Goal: Task Accomplishment & Management: Use online tool/utility

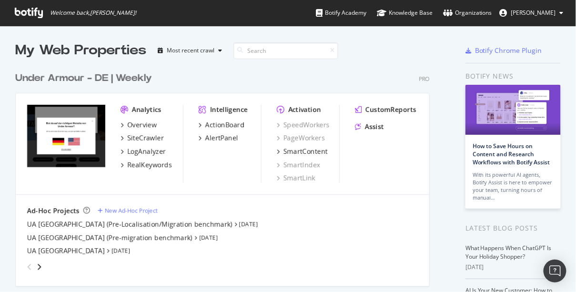
scroll to position [286, 564]
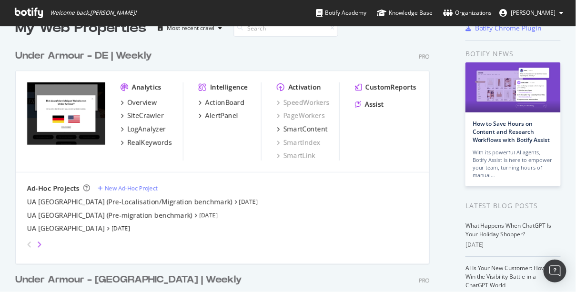
click at [37, 243] on icon "angle-right" at bounding box center [39, 245] width 5 height 8
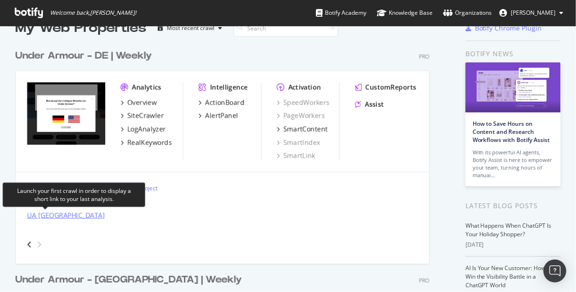
click at [50, 217] on div "UA [GEOGRAPHIC_DATA]" at bounding box center [66, 215] width 78 height 10
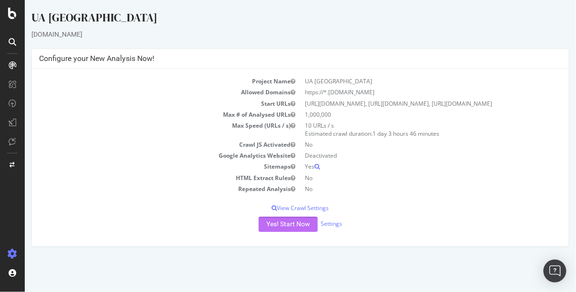
click at [287, 232] on button "Yes! Start Now" at bounding box center [287, 224] width 59 height 15
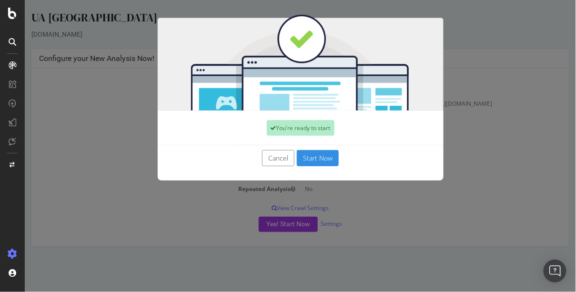
click at [312, 160] on button "Start Now" at bounding box center [317, 158] width 42 height 16
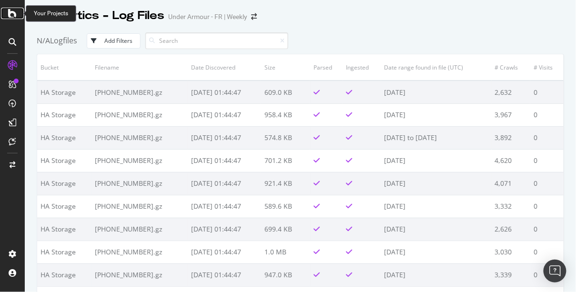
click at [10, 11] on icon at bounding box center [12, 13] width 9 height 11
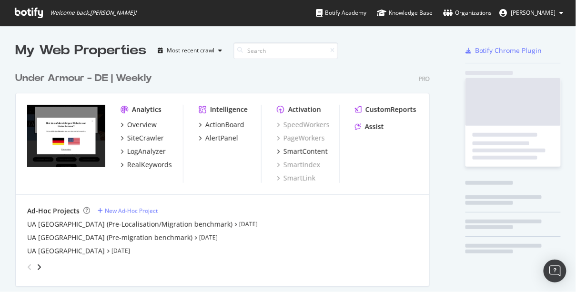
scroll to position [666, 416]
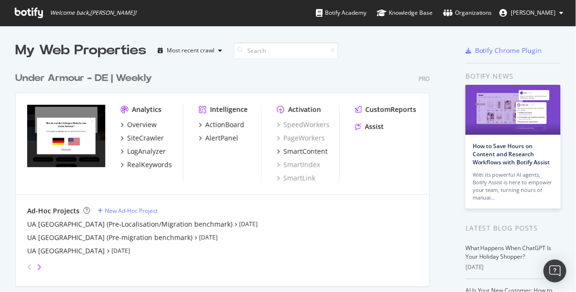
click at [39, 265] on icon "angle-right" at bounding box center [39, 267] width 5 height 8
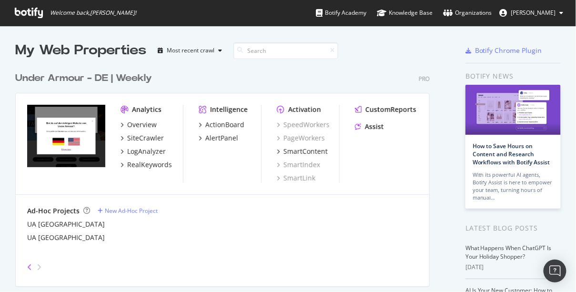
click at [28, 264] on icon "angle-left" at bounding box center [29, 267] width 5 height 8
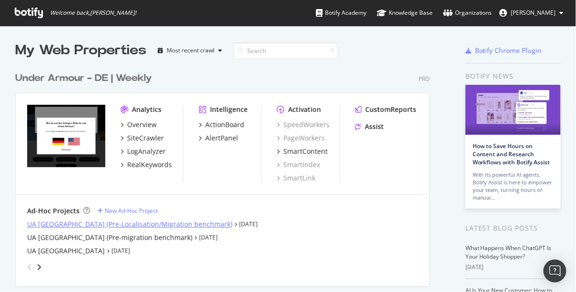
click at [46, 222] on div "UA [GEOGRAPHIC_DATA] (Pre-Localisation/Migration benchmark)" at bounding box center [129, 225] width 205 height 10
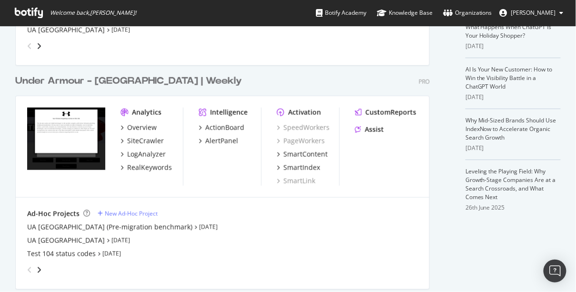
scroll to position [225, 0]
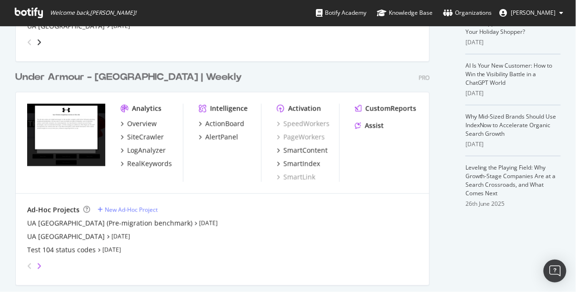
click at [37, 264] on icon "angle-right" at bounding box center [39, 266] width 5 height 8
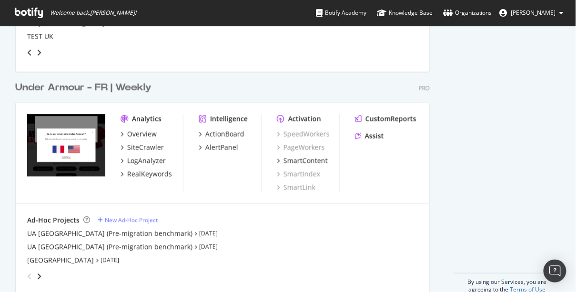
scroll to position [454, 0]
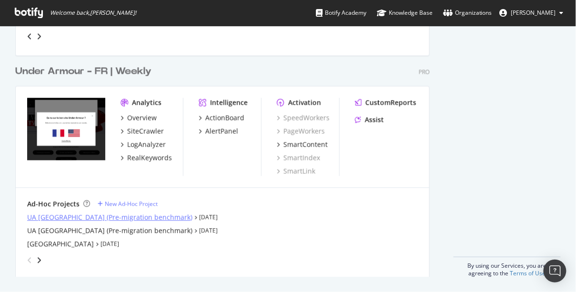
click at [81, 218] on div "UA [GEOGRAPHIC_DATA] (Pre-migration benchmark)" at bounding box center [109, 218] width 165 height 10
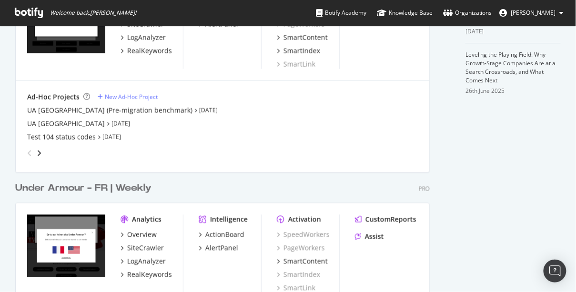
scroll to position [337, 0]
